Goal: Transaction & Acquisition: Book appointment/travel/reservation

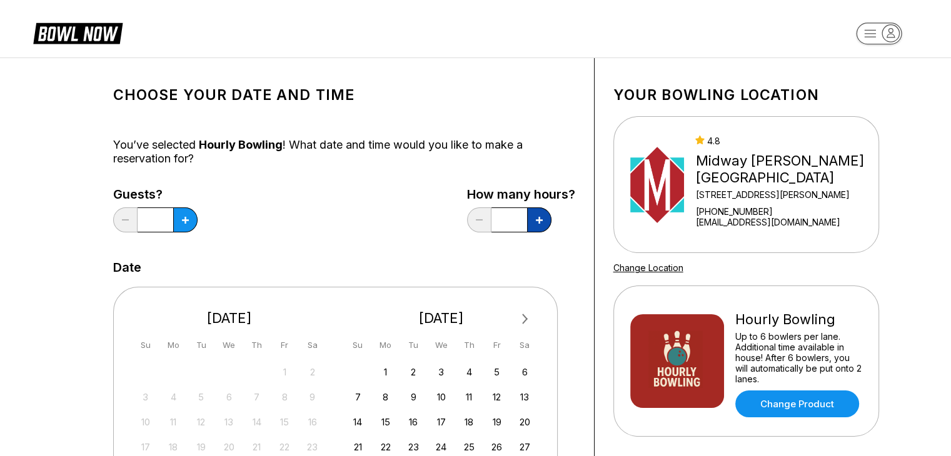
click at [189, 223] on icon at bounding box center [185, 220] width 7 height 7
type input "*"
click at [180, 221] on button at bounding box center [185, 220] width 24 height 25
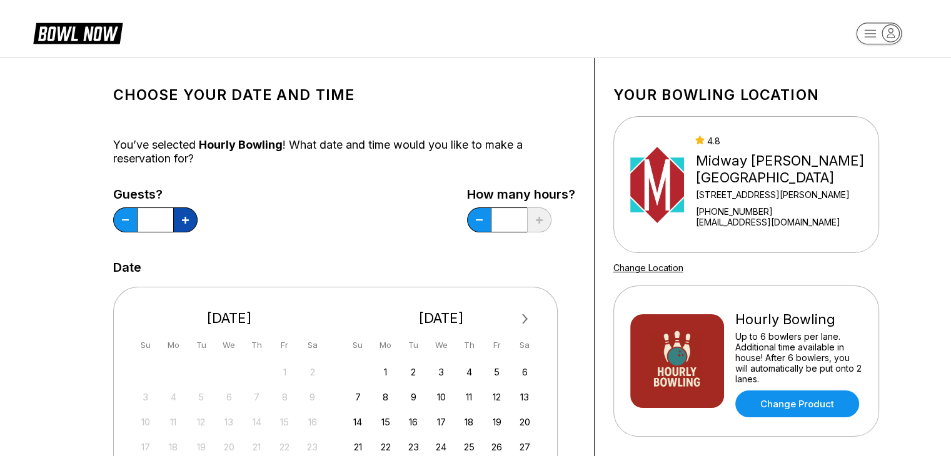
click at [180, 221] on button at bounding box center [185, 220] width 24 height 25
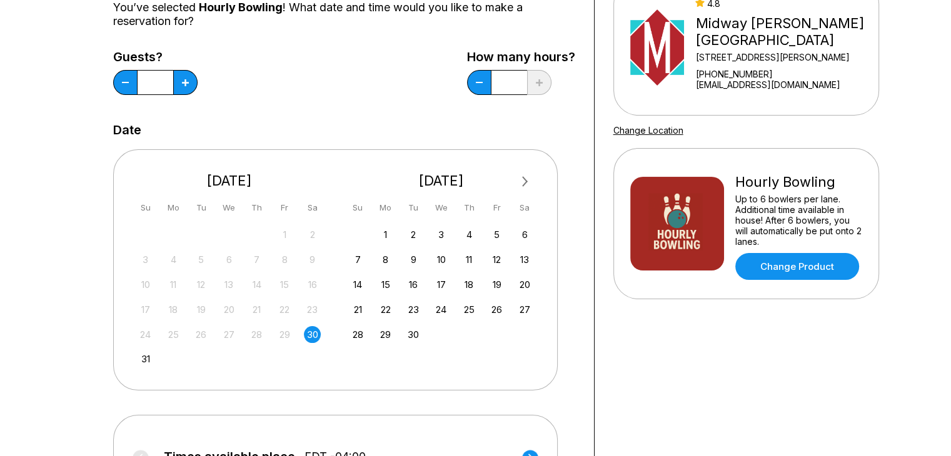
scroll to position [139, 0]
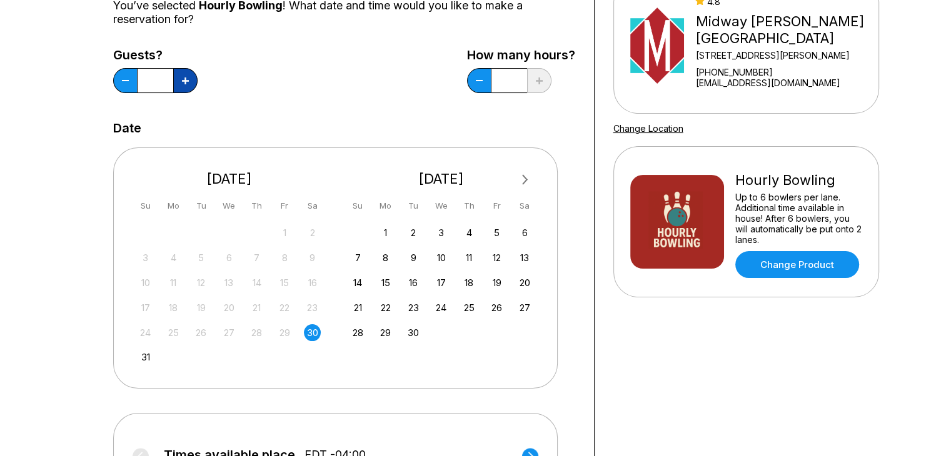
click at [193, 73] on button at bounding box center [185, 80] width 24 height 25
type input "*"
click at [139, 354] on div "31" at bounding box center [145, 357] width 17 height 17
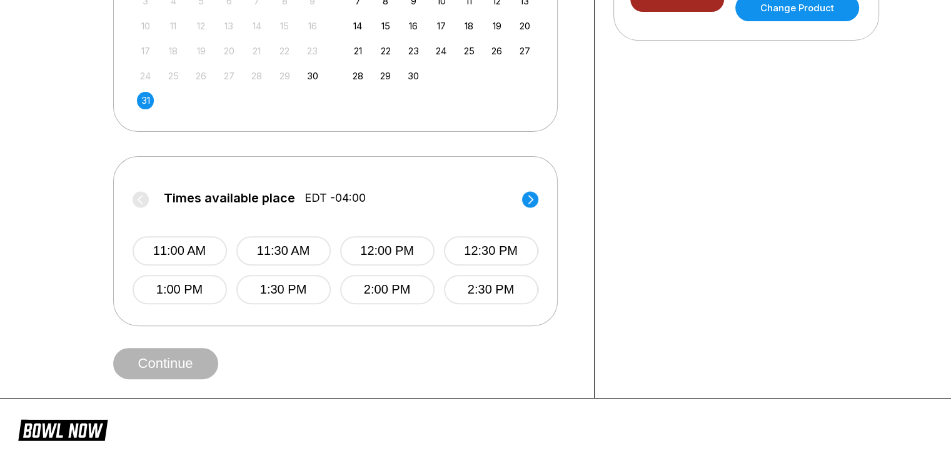
scroll to position [435, 0]
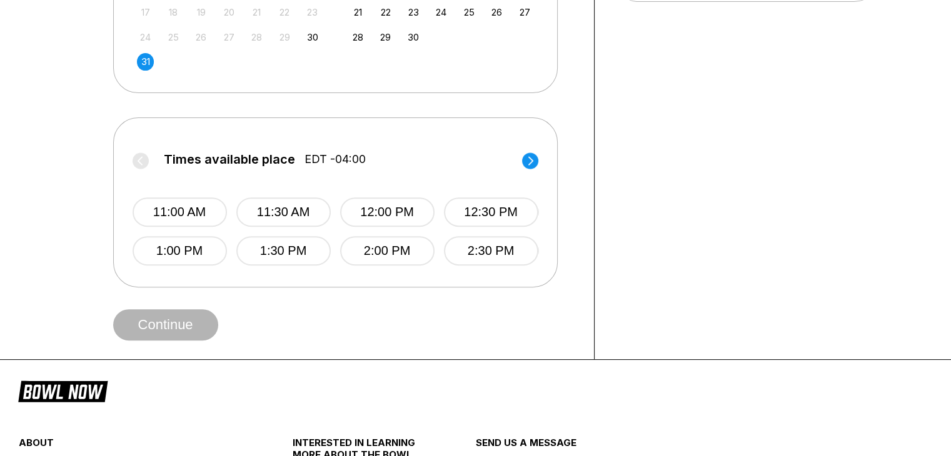
click at [534, 163] on circle at bounding box center [530, 161] width 16 height 16
